Goal: Complete application form: Complete application form

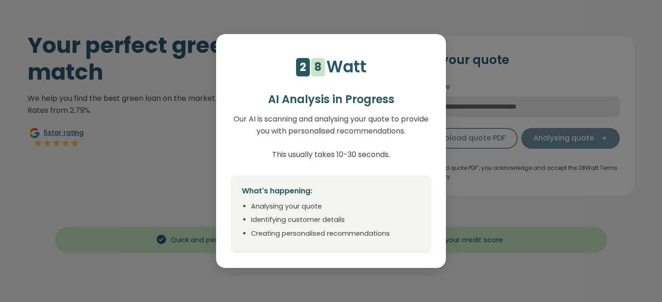
scroll to position [48, 0]
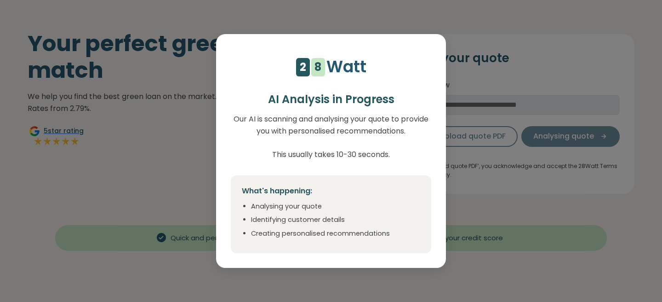
click at [306, 71] on div "4 5 6 7 8 9 1 2" at bounding box center [302, 2] width 7 height 147
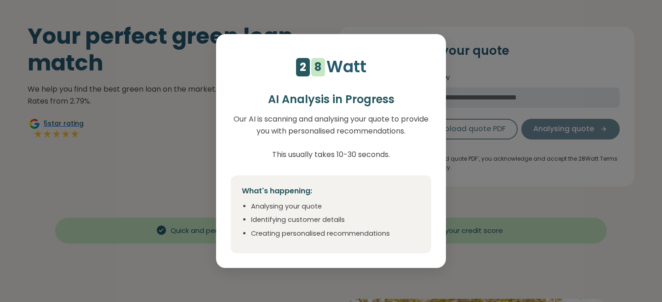
scroll to position [55, 0]
click at [493, 194] on div "4 5 6 7 8 9 1 2 1 2 3 4 5 6 7 8 Watt AI Analysis in Progress Our AI is scanning…" at bounding box center [331, 151] width 662 height 302
select select "**"
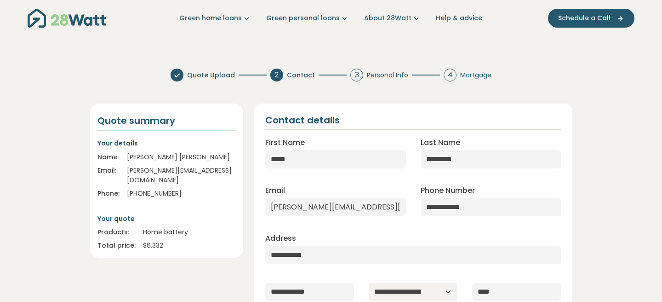
scroll to position [0, 0]
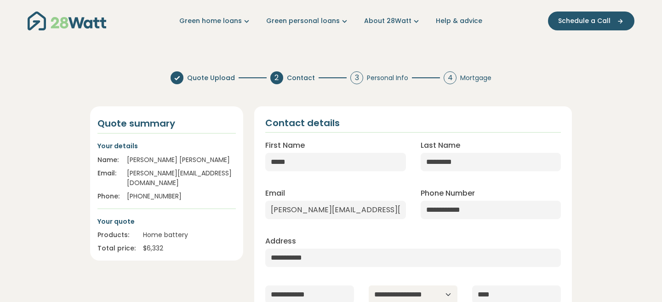
click at [413, 22] on icon "Main navigation" at bounding box center [417, 21] width 10 height 10
click at [343, 22] on icon "Main navigation" at bounding box center [345, 21] width 10 height 10
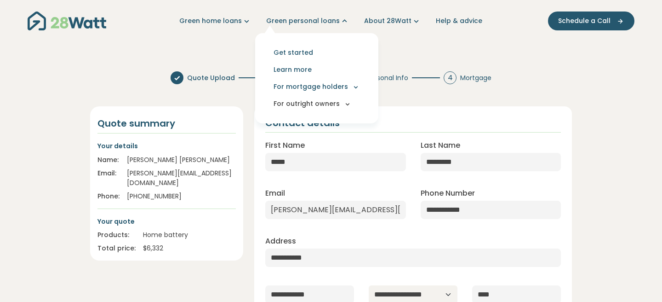
click at [349, 105] on icon "Main navigation" at bounding box center [347, 104] width 8 height 8
click at [357, 86] on icon "Main navigation" at bounding box center [356, 87] width 8 height 8
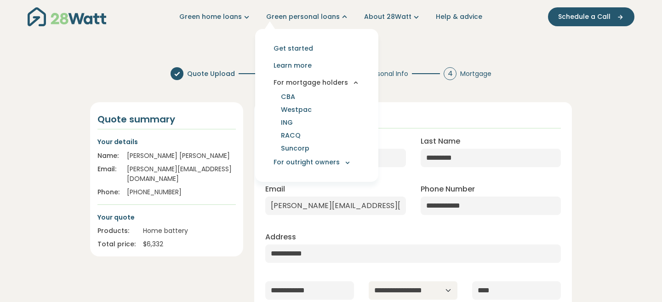
scroll to position [4, 0]
click at [349, 162] on icon "Main navigation" at bounding box center [347, 163] width 8 height 8
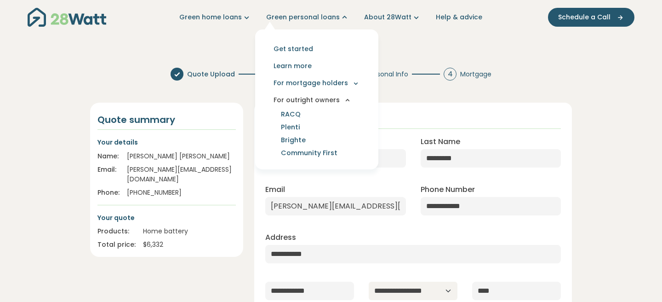
scroll to position [0, 0]
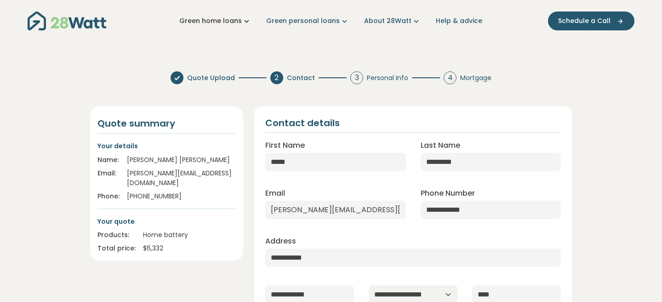
click at [251, 21] on icon "Main navigation" at bounding box center [247, 21] width 10 height 10
